Goal: Navigation & Orientation: Find specific page/section

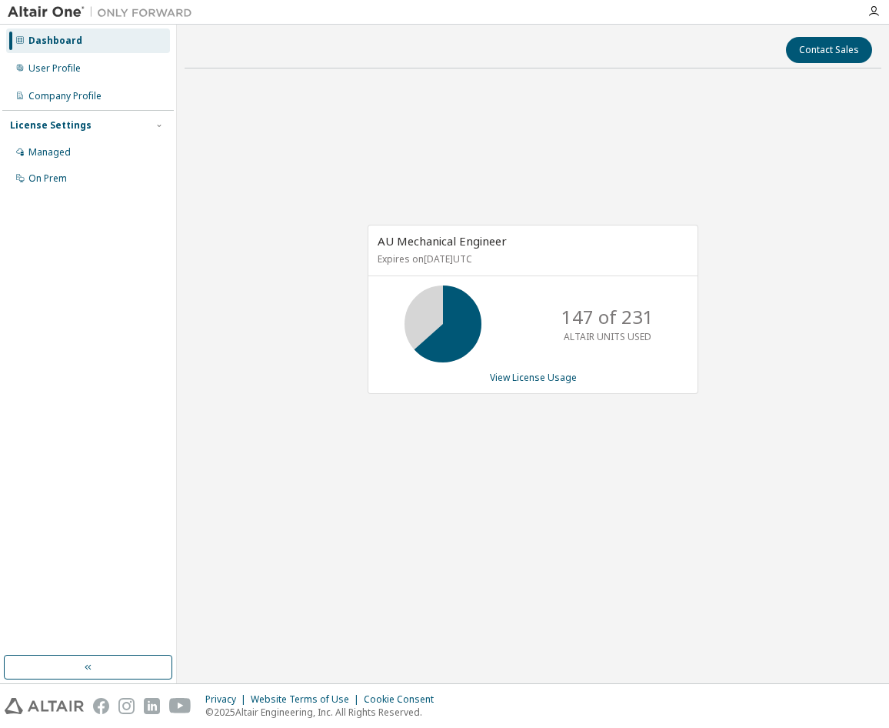
click at [342, 137] on div "AU Mechanical Engineer Expires on [DATE] UTC 147 of 231 ALTAIR UNITS USED View …" at bounding box center [533, 317] width 697 height 473
drag, startPoint x: 757, startPoint y: 189, endPoint x: 678, endPoint y: 81, distance: 134.3
click at [757, 187] on div "AU Mechanical Engineer Expires on [DATE] UTC 147 of 231 ALTAIR UNITS USED View …" at bounding box center [533, 317] width 697 height 473
drag, startPoint x: 790, startPoint y: 0, endPoint x: 263, endPoint y: 523, distance: 742.5
click at [263, 523] on div "AU Mechanical Engineer Expires on [DATE] UTC 147 of 231 ALTAIR UNITS USED View …" at bounding box center [533, 317] width 697 height 473
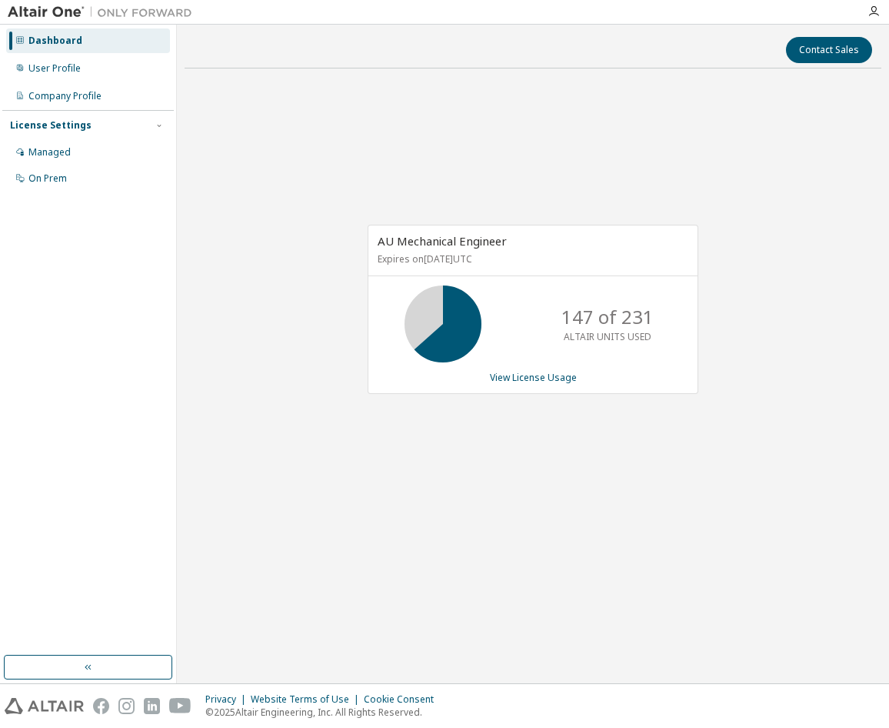
click at [595, 132] on div "AU Mechanical Engineer Expires on [DATE] UTC 147 of 231 ALTAIR UNITS USED View …" at bounding box center [533, 317] width 697 height 473
